Goal: Register for event/course

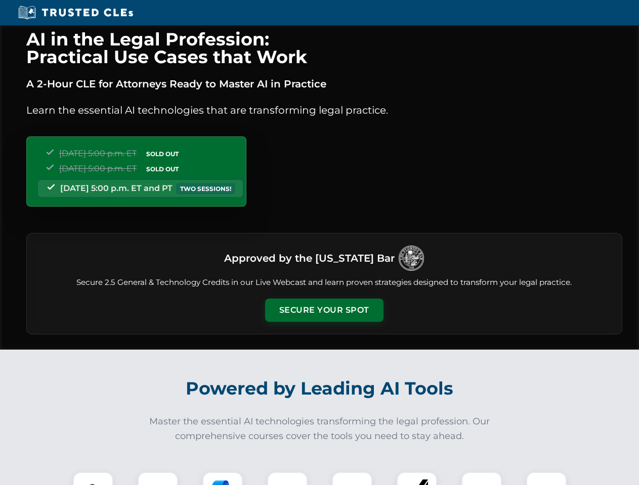
click at [324, 310] on button "Secure Your Spot" at bounding box center [324, 310] width 118 height 23
click at [93, 479] on img at bounding box center [92, 492] width 29 height 29
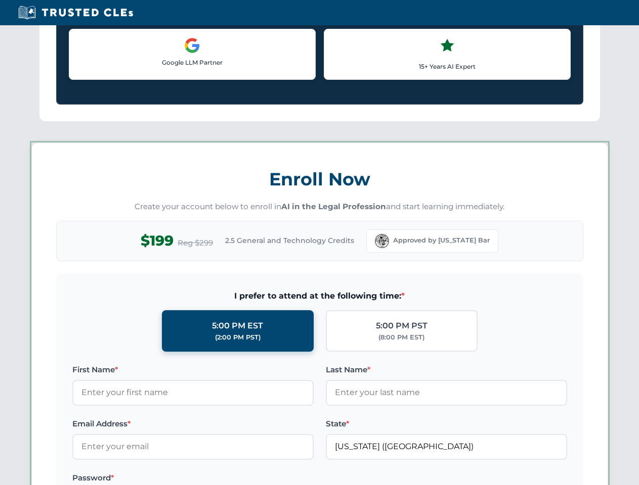
click at [222, 479] on label "Password *" at bounding box center [192, 478] width 241 height 12
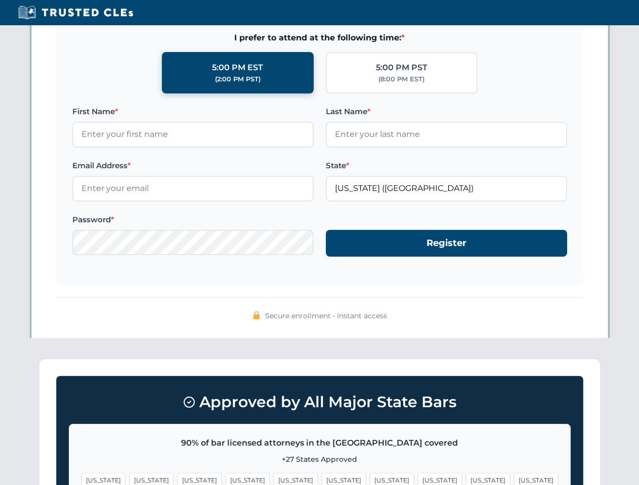
click at [466, 479] on span "[US_STATE]" at bounding box center [488, 480] width 44 height 15
